Goal: Entertainment & Leisure: Browse casually

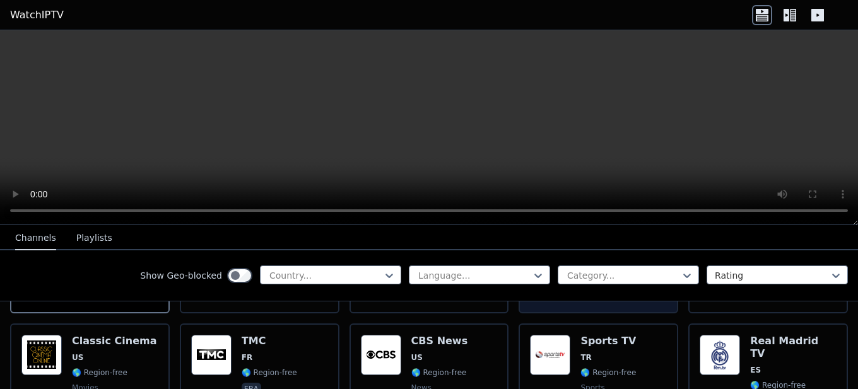
scroll to position [126, 0]
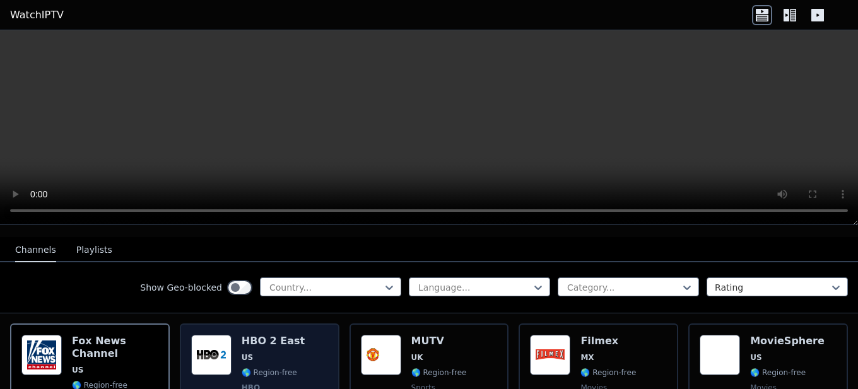
click at [255, 352] on span "US" at bounding box center [272, 357] width 63 height 10
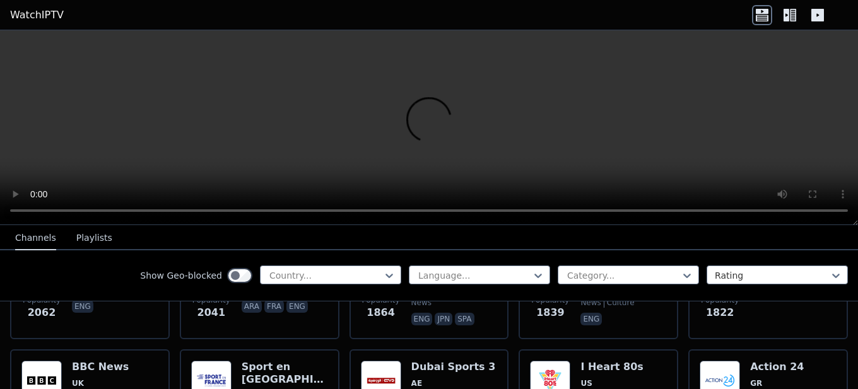
scroll to position [883, 0]
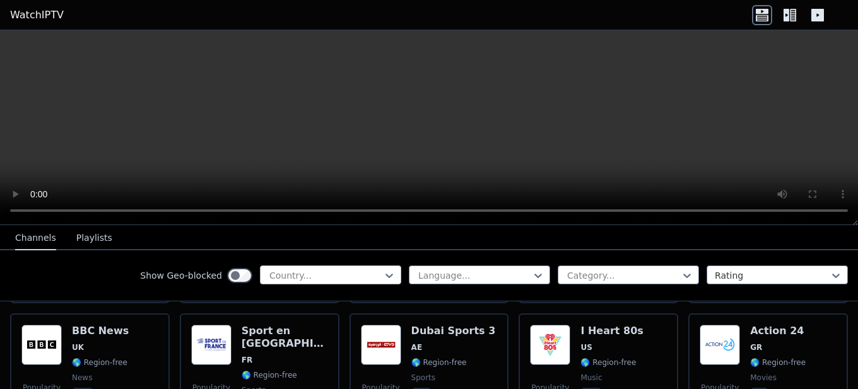
click at [359, 276] on div at bounding box center [325, 275] width 115 height 13
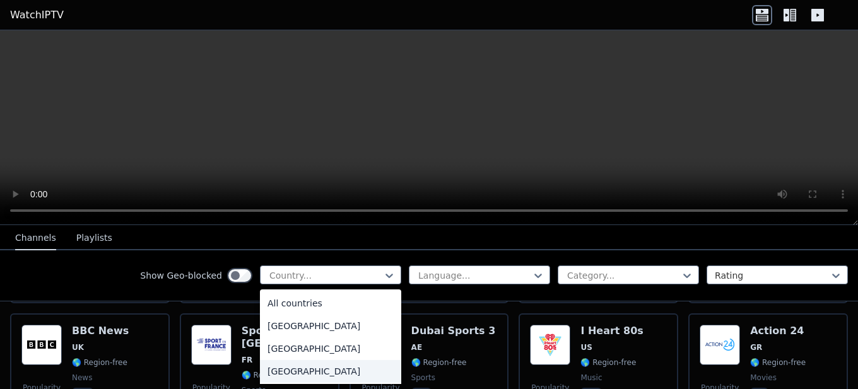
click at [277, 371] on div "[GEOGRAPHIC_DATA]" at bounding box center [330, 371] width 141 height 23
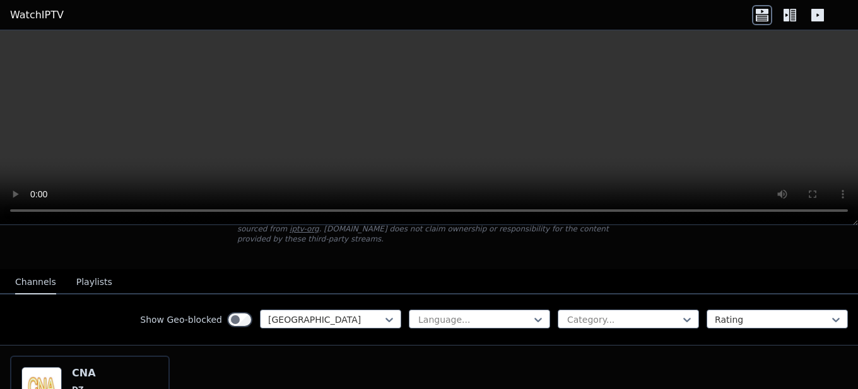
scroll to position [189, 0]
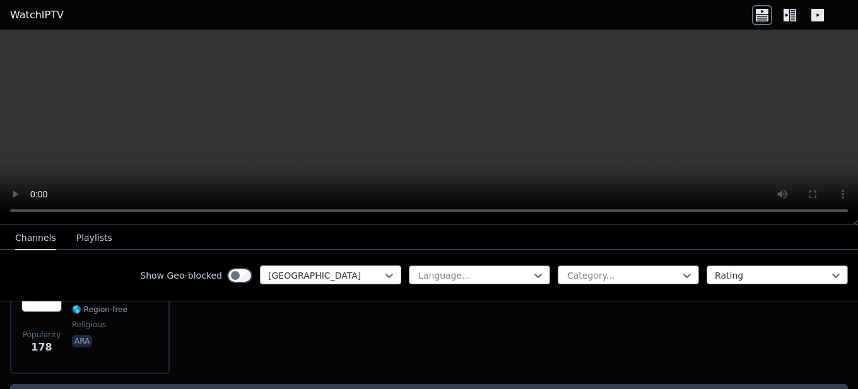
click at [311, 277] on div at bounding box center [325, 275] width 115 height 13
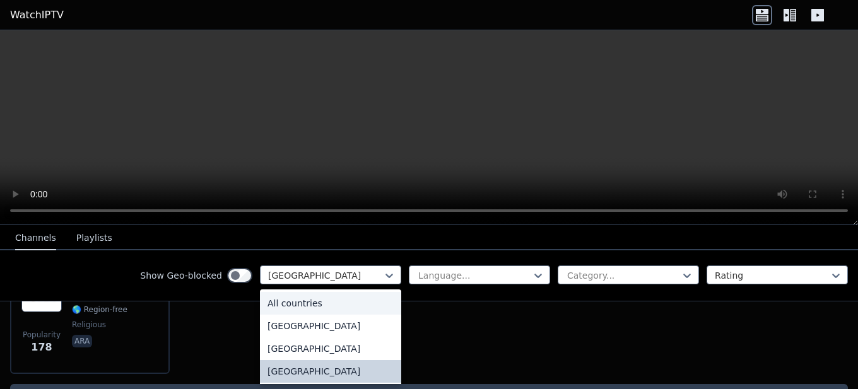
click at [305, 303] on div "All countries" at bounding box center [330, 303] width 141 height 23
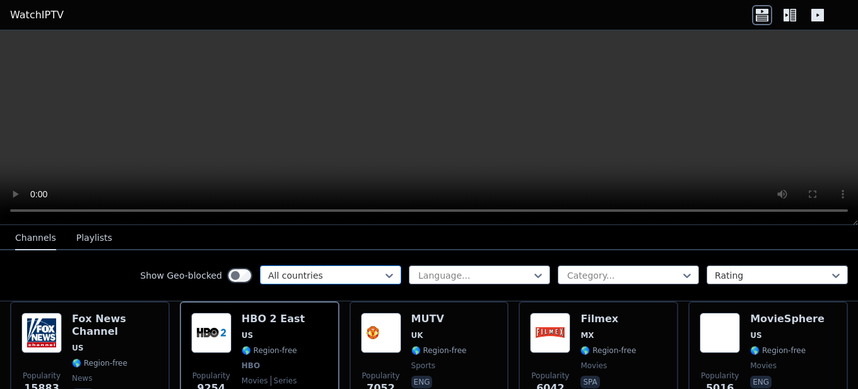
scroll to position [126, 0]
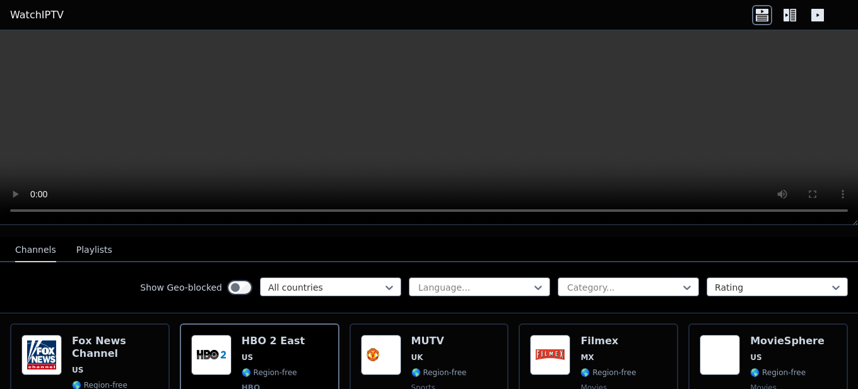
click at [796, 18] on icon at bounding box center [789, 15] width 20 height 20
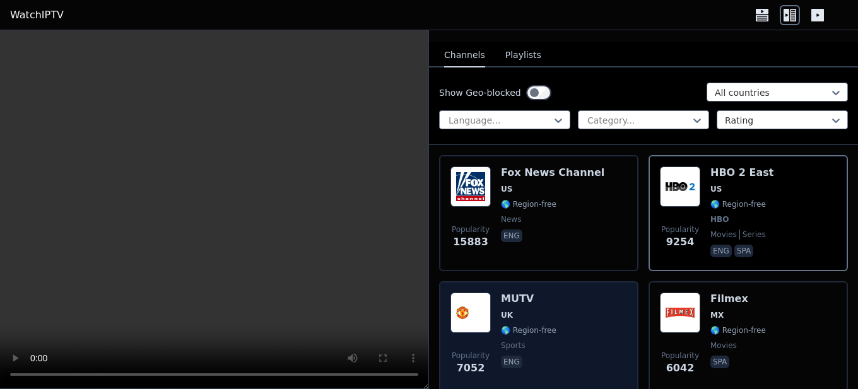
click at [540, 310] on span "UK" at bounding box center [528, 315] width 55 height 10
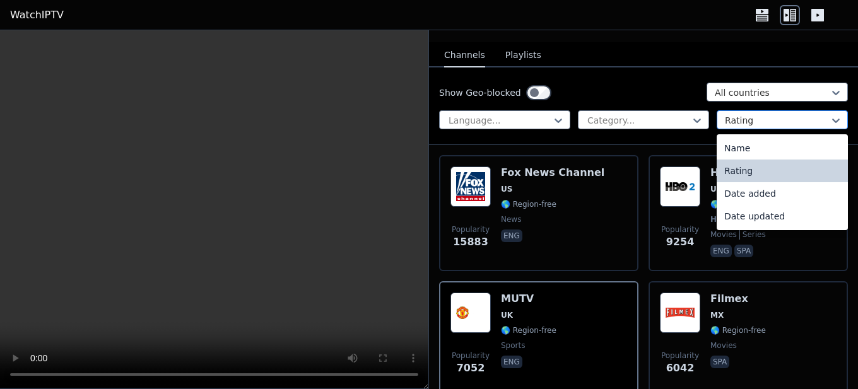
click at [751, 114] on div at bounding box center [776, 120] width 105 height 13
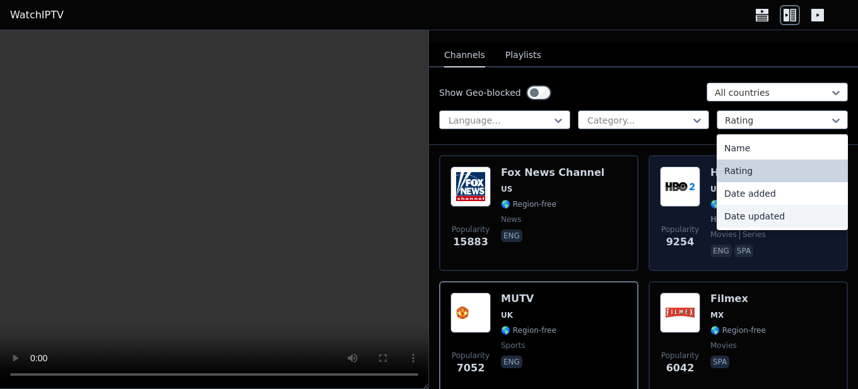
click at [748, 205] on div "Date updated" at bounding box center [781, 216] width 131 height 23
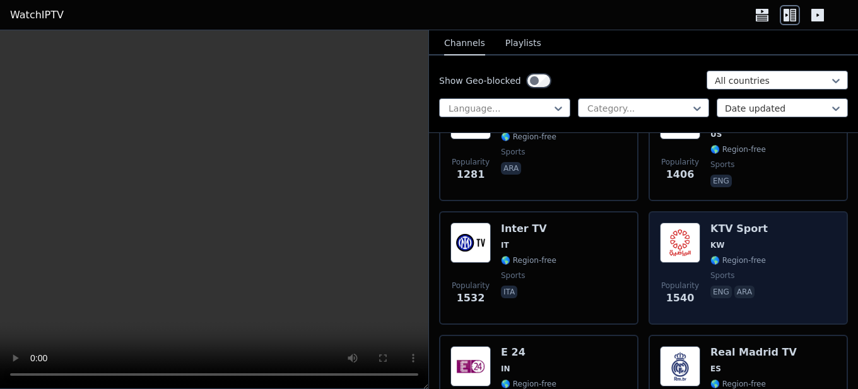
scroll to position [567, 0]
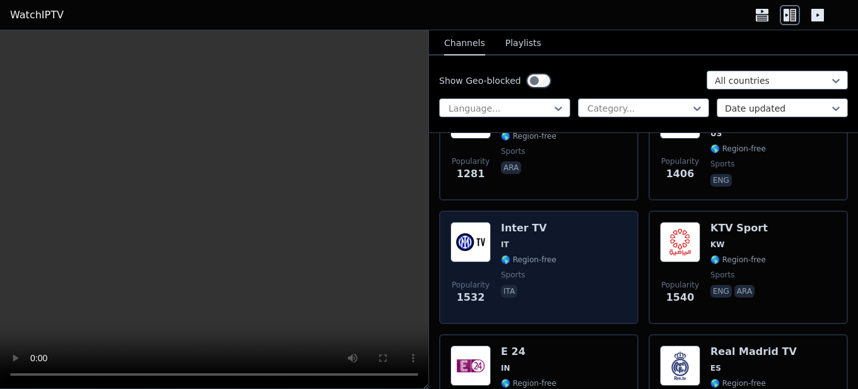
click at [562, 248] on div "Popularity 1532 Inter TV IT 🌎 Region-free sports ita" at bounding box center [538, 267] width 177 height 91
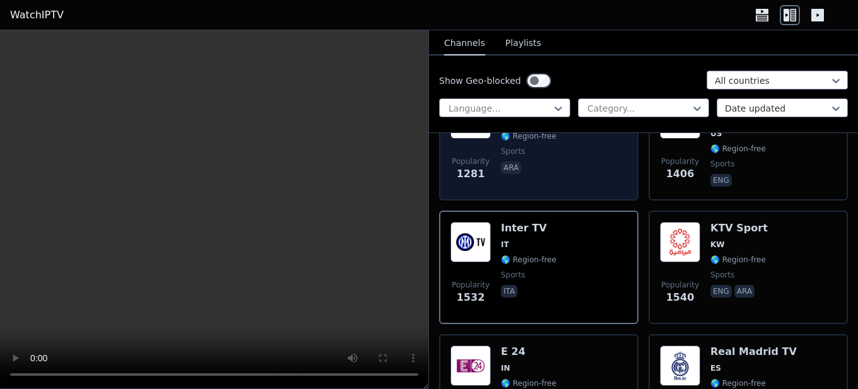
click at [540, 172] on div "Dubai Sports 2 AE 🌎 Region-free sports ara" at bounding box center [543, 143] width 84 height 91
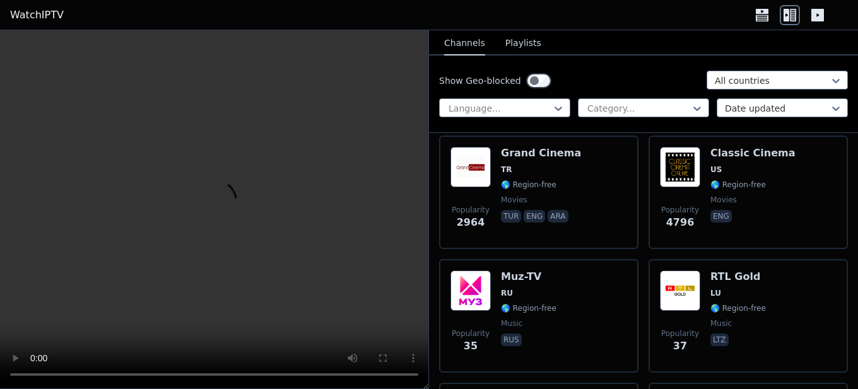
scroll to position [1639, 0]
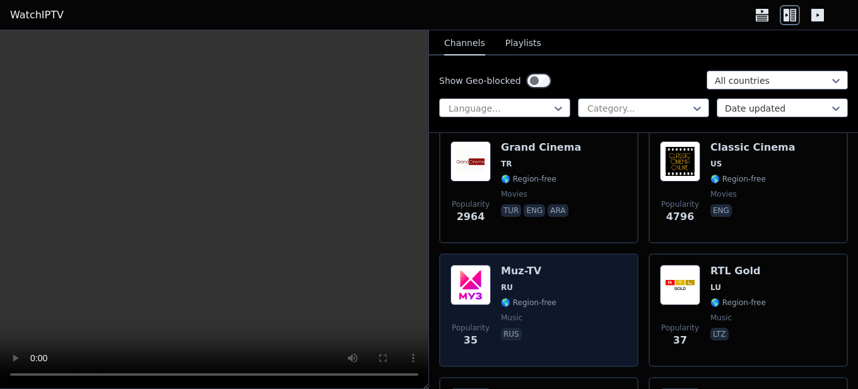
click at [540, 267] on h6 "Muz-TV" at bounding box center [528, 271] width 55 height 13
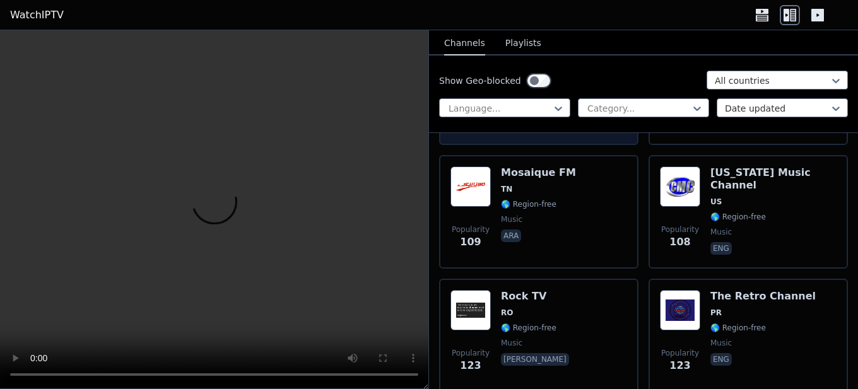
scroll to position [2270, 0]
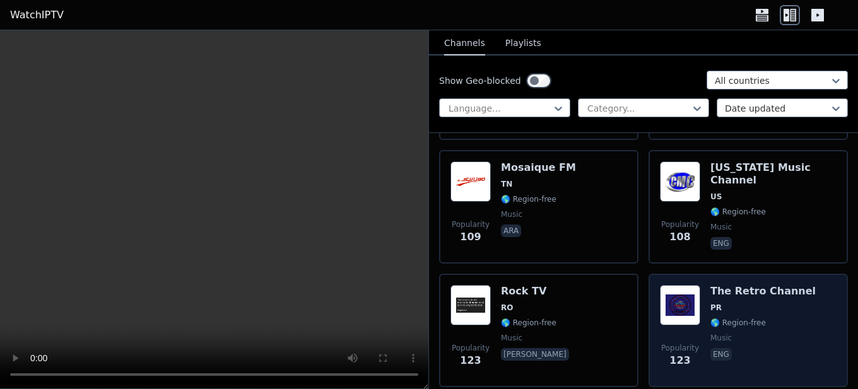
click at [710, 303] on span "PR" at bounding box center [715, 308] width 11 height 10
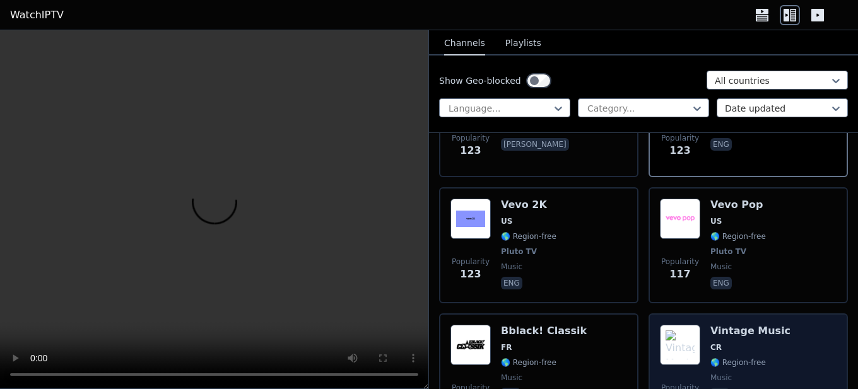
scroll to position [2585, 0]
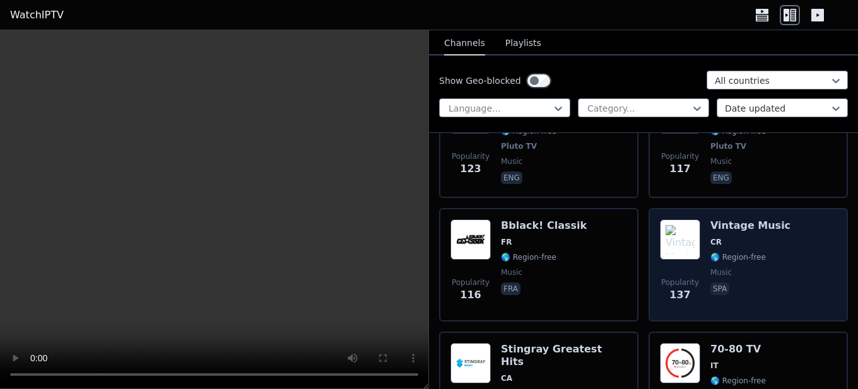
click at [710, 282] on p "spa" at bounding box center [719, 288] width 19 height 13
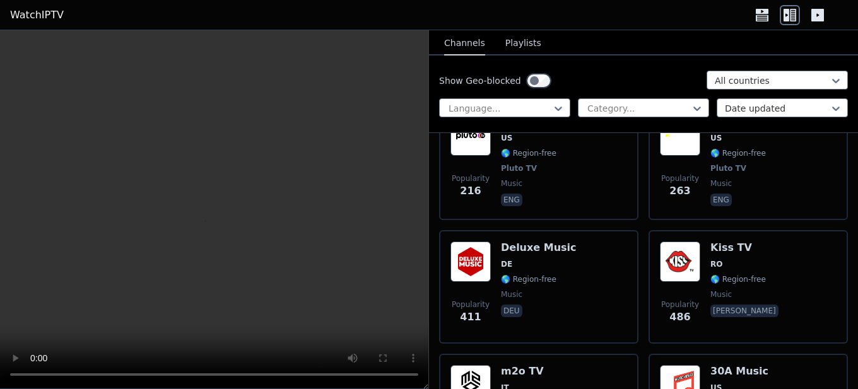
scroll to position [3090, 0]
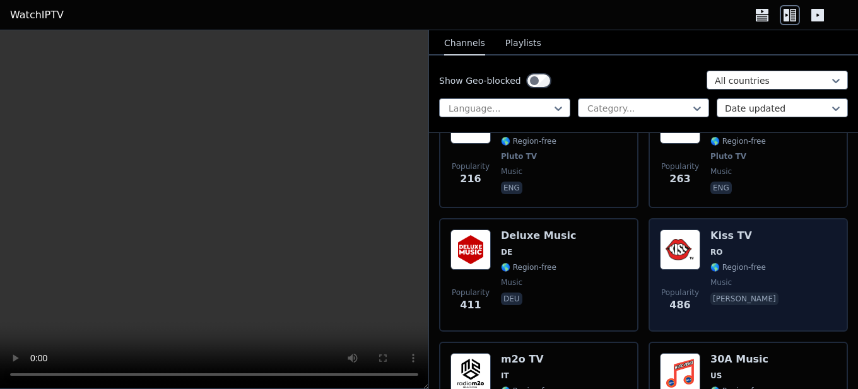
click at [665, 230] on img at bounding box center [680, 250] width 40 height 40
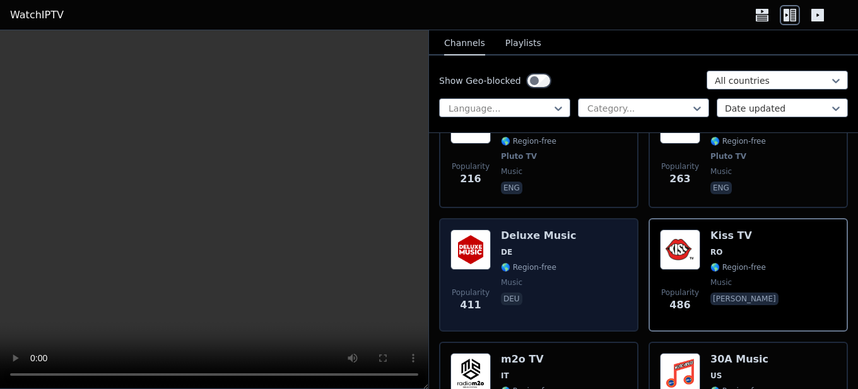
click at [511, 230] on div "Deluxe Music DE 🌎 Region-free music deu" at bounding box center [539, 275] width 76 height 91
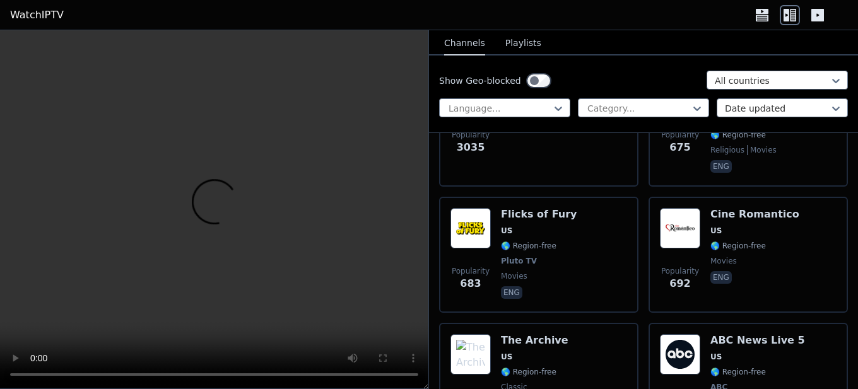
scroll to position [9710, 0]
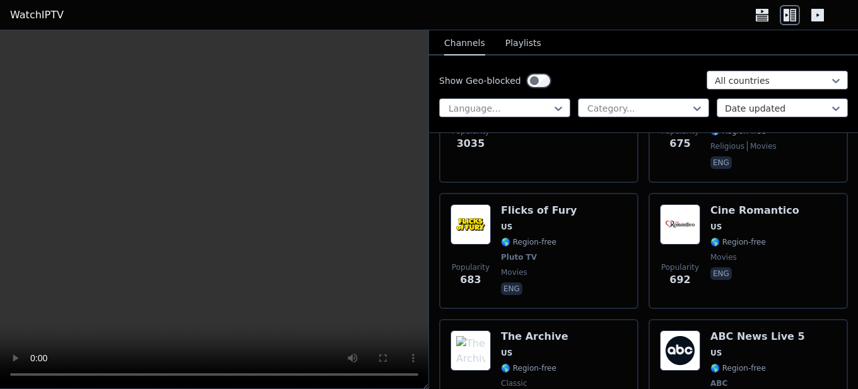
click at [566, 330] on div "Popularity 708 The Archive US 🌎 Region-free classic eng" at bounding box center [538, 376] width 177 height 93
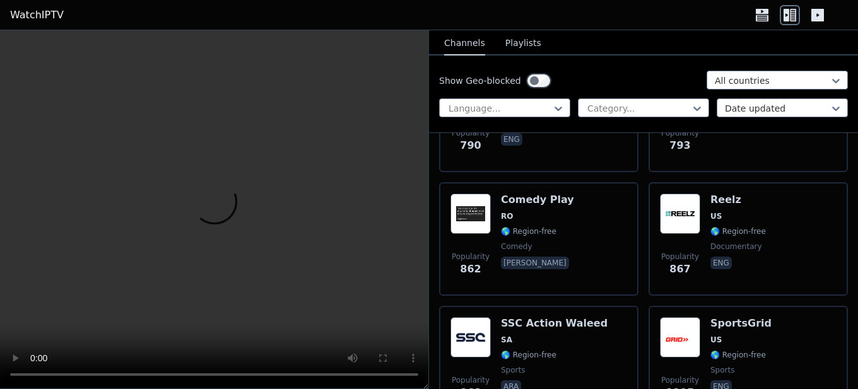
scroll to position [10089, 0]
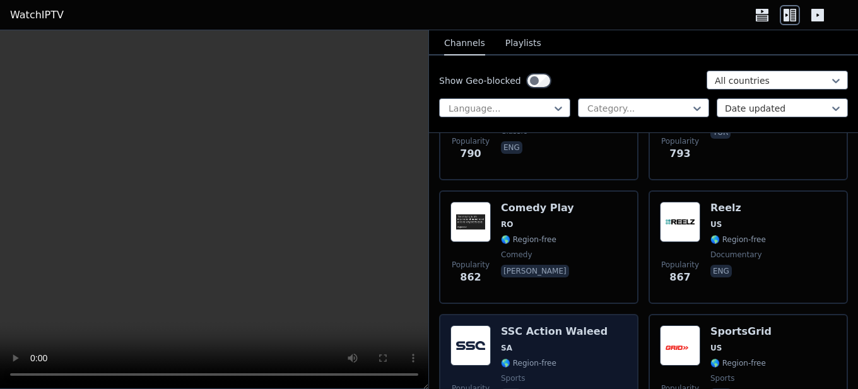
click at [569, 373] on span "sports" at bounding box center [554, 378] width 107 height 10
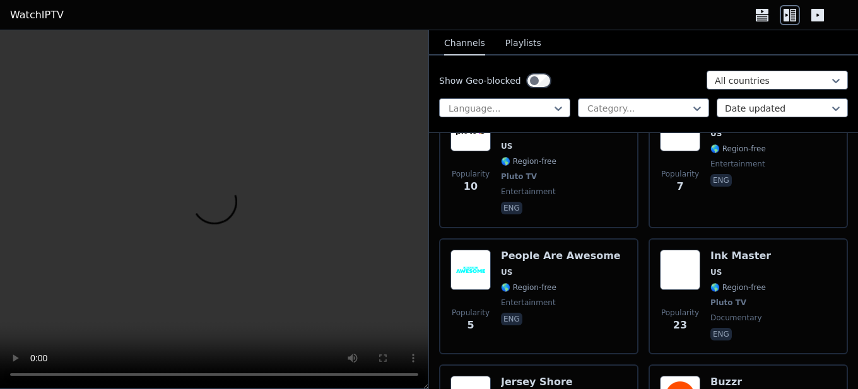
scroll to position [10845, 0]
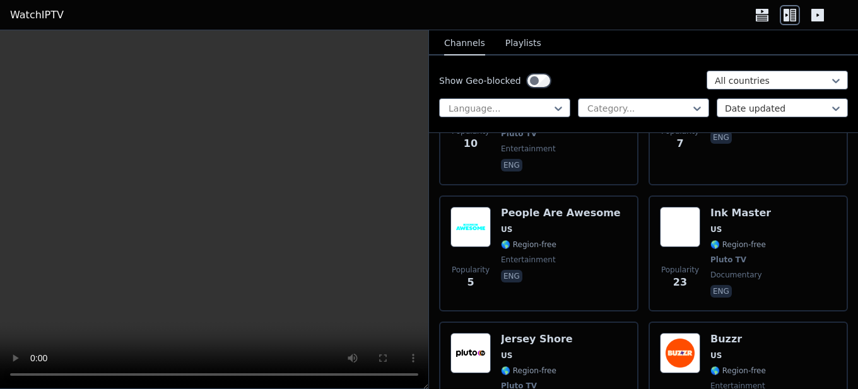
click at [522, 40] on button "Playlists" at bounding box center [523, 44] width 36 height 24
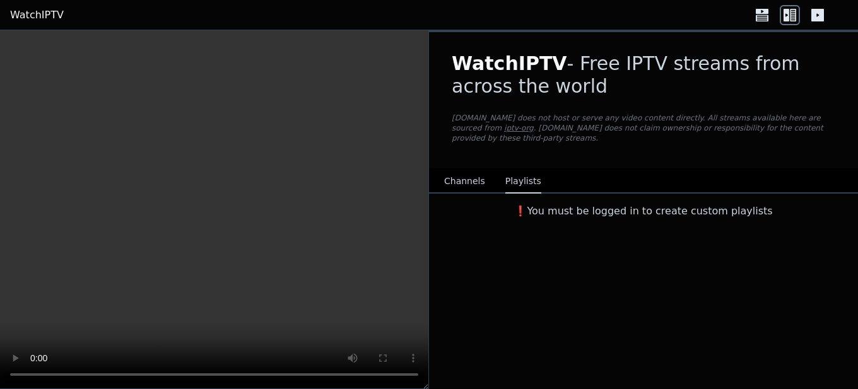
click at [455, 172] on button "Channels" at bounding box center [464, 182] width 41 height 24
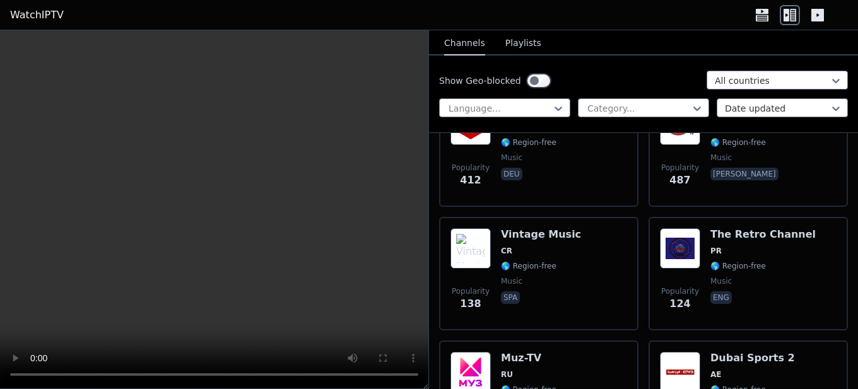
scroll to position [315, 0]
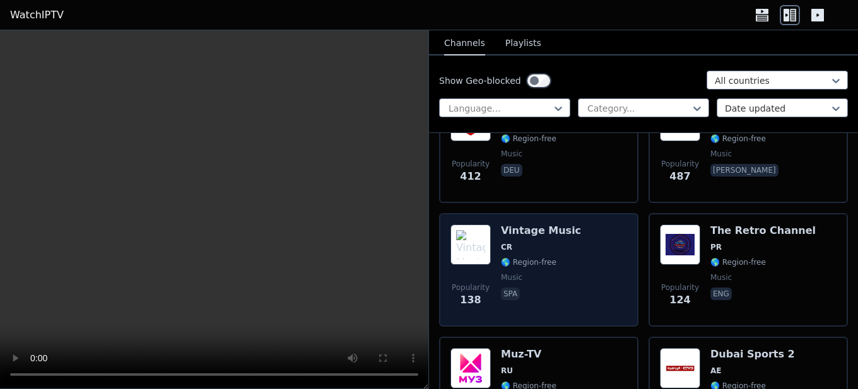
click at [524, 242] on span "CR" at bounding box center [541, 247] width 80 height 10
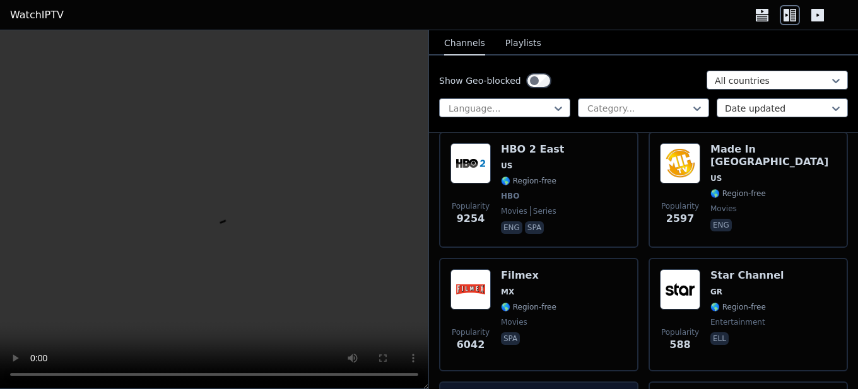
scroll to position [757, 0]
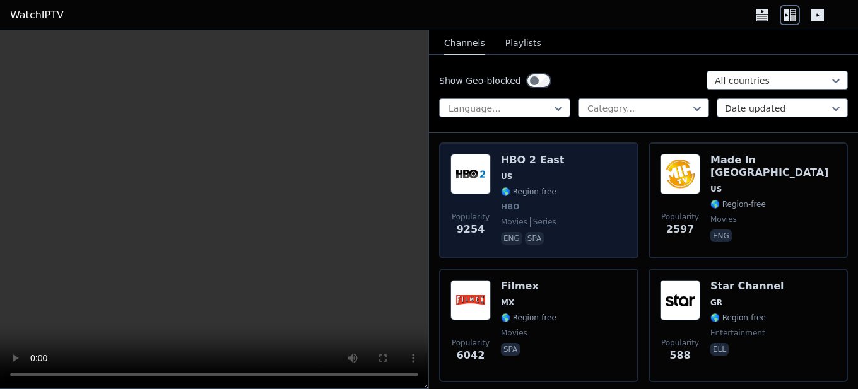
click at [542, 175] on div "HBO 2 East US 🌎 Region-free HBO movies series eng spa" at bounding box center [532, 200] width 63 height 93
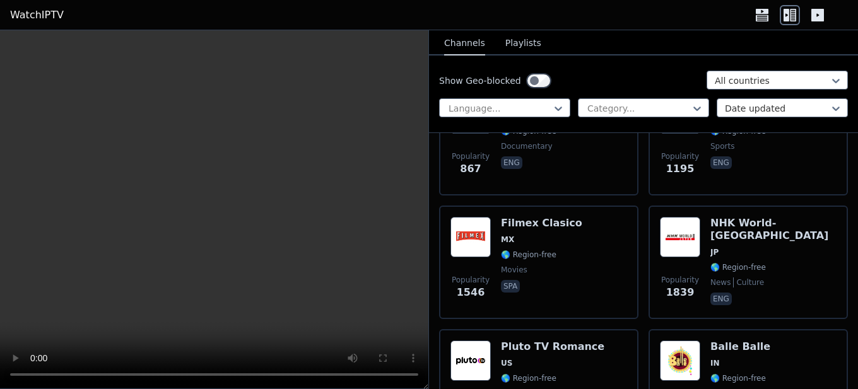
scroll to position [10413, 0]
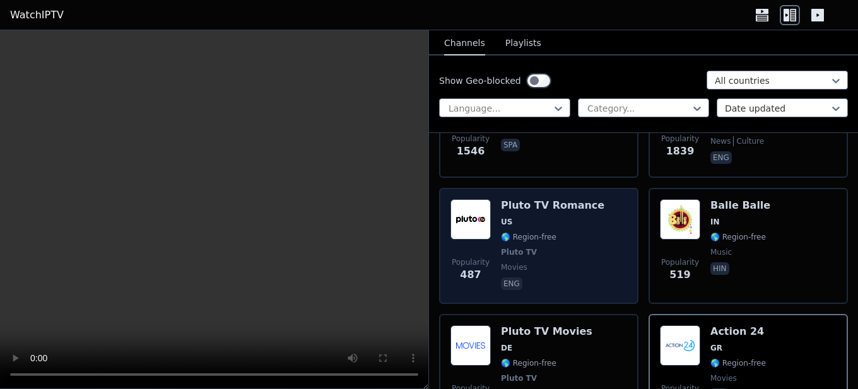
scroll to position [10476, 0]
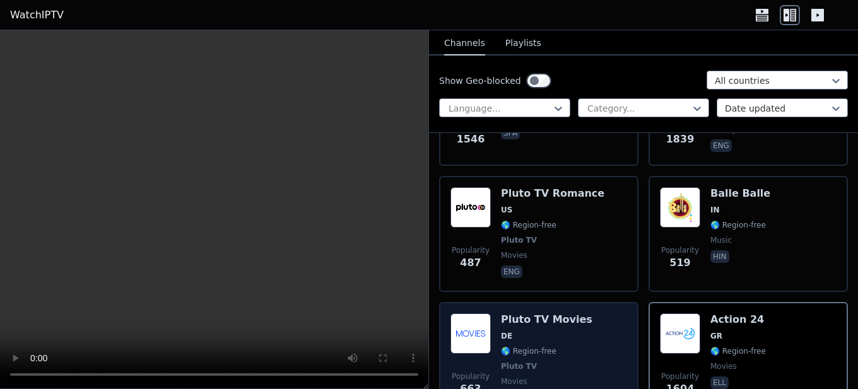
click at [589, 313] on div "Popularity 663 Pluto TV Movies DE 🌎 Region-free Pluto TV movies deu" at bounding box center [538, 359] width 177 height 93
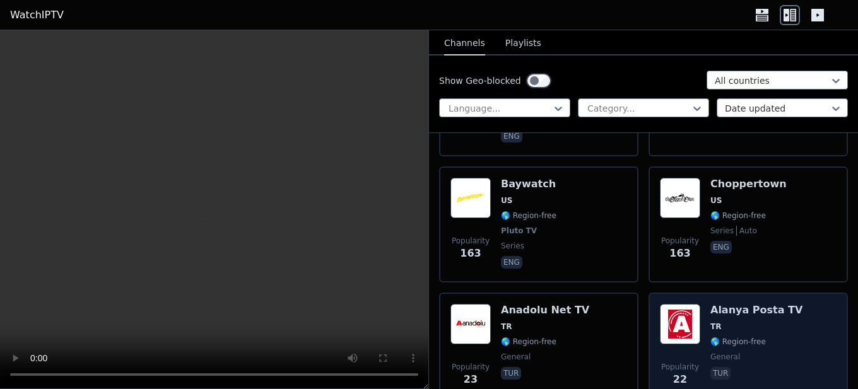
scroll to position [11107, 0]
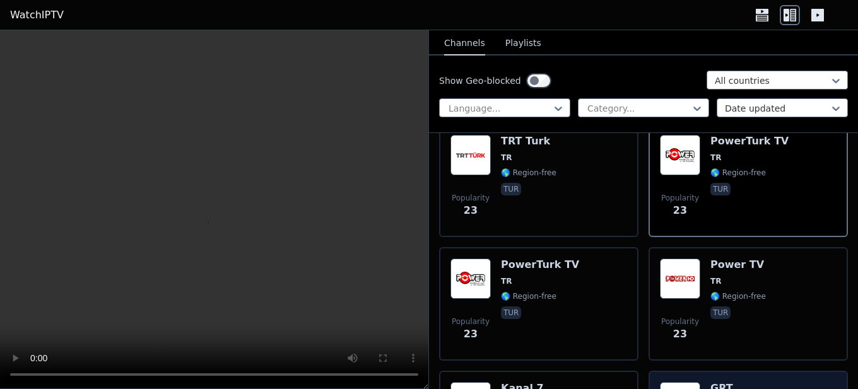
scroll to position [11422, 0]
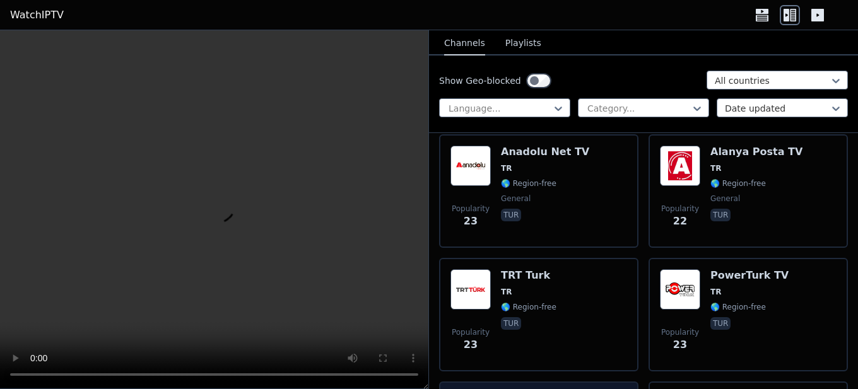
scroll to position [11233, 0]
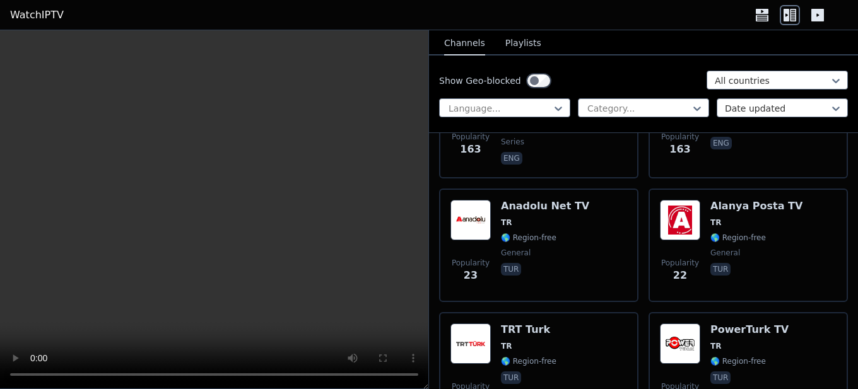
click at [592, 323] on div "Popularity 23 TRT Turk TR 🌎 Region-free tur" at bounding box center [538, 368] width 177 height 91
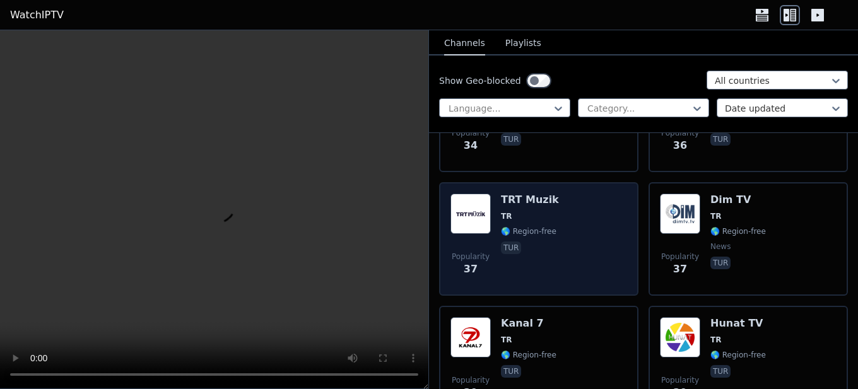
scroll to position [12872, 0]
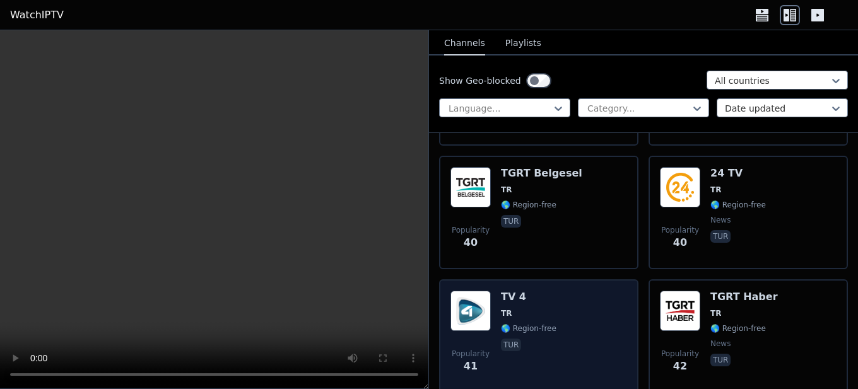
click at [580, 291] on div "Popularity 41 TV 4 TR 🌎 Region-free tur" at bounding box center [538, 336] width 177 height 91
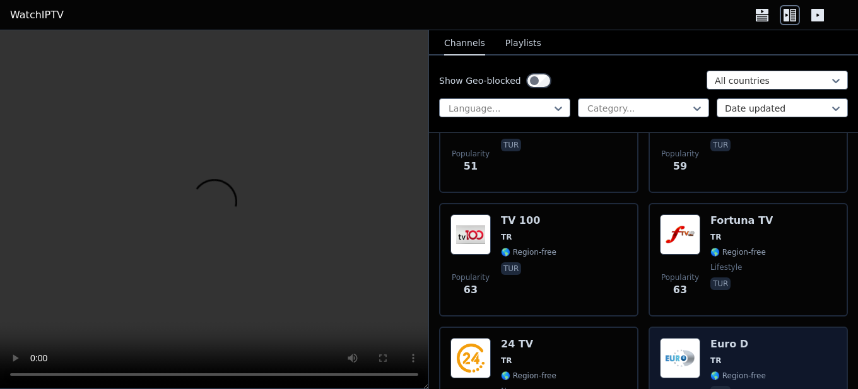
scroll to position [13566, 0]
click at [742, 339] on div "Euro D TR 🌎 Region-free tur" at bounding box center [737, 384] width 55 height 91
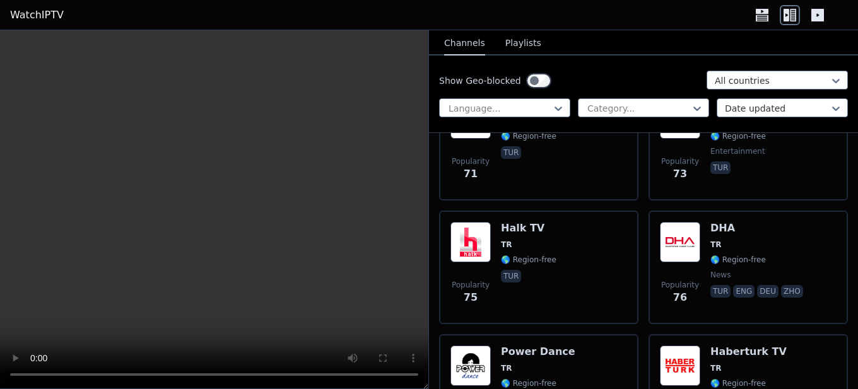
scroll to position [14197, 0]
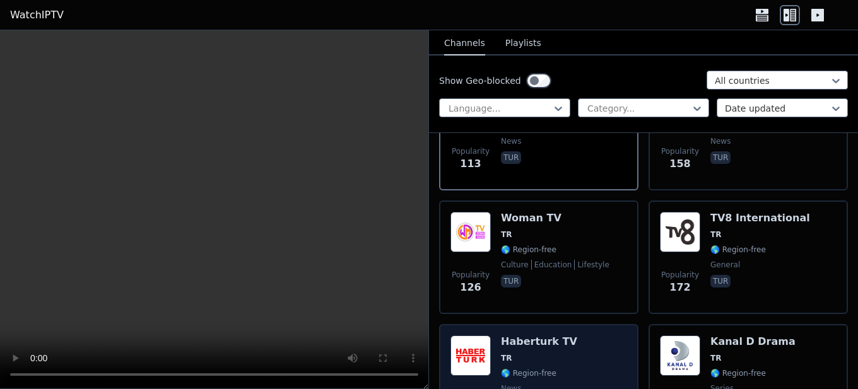
scroll to position [14556, 0]
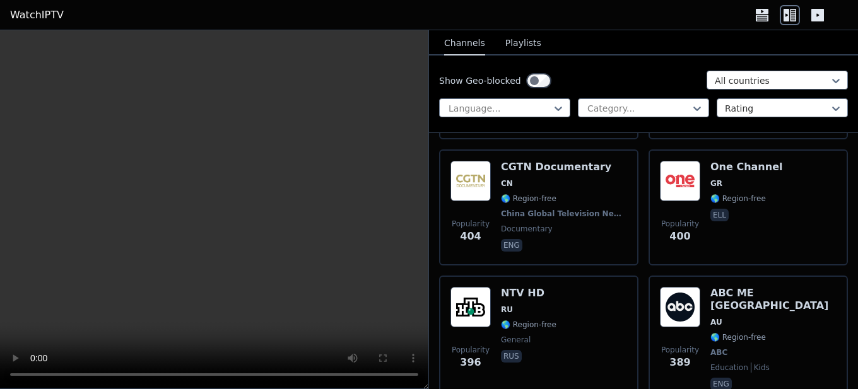
scroll to position [14569, 0]
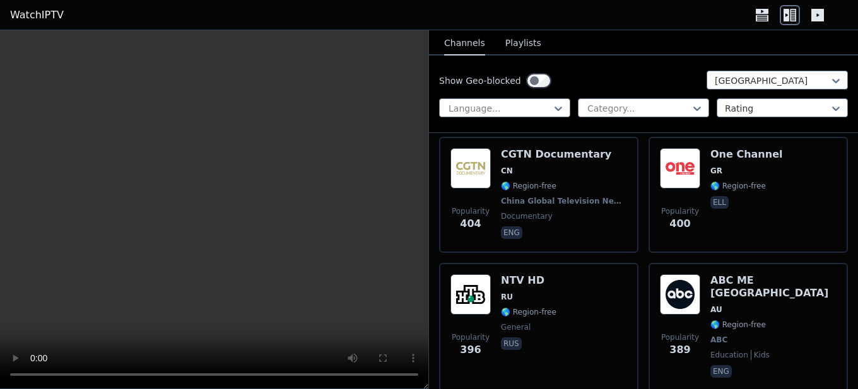
scroll to position [49, 0]
